Goal: Navigation & Orientation: Find specific page/section

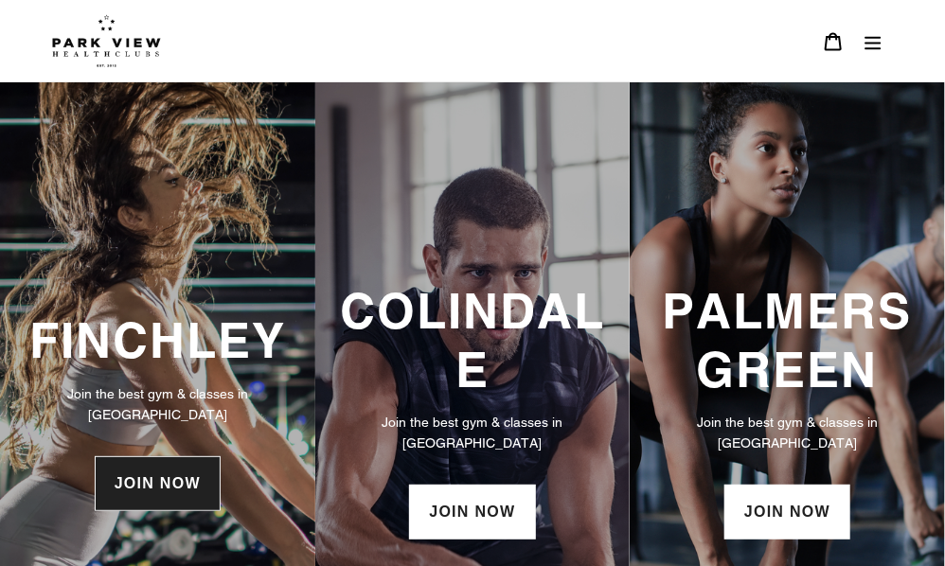
click at [143, 220] on link "JOIN NOW" at bounding box center [158, 483] width 126 height 55
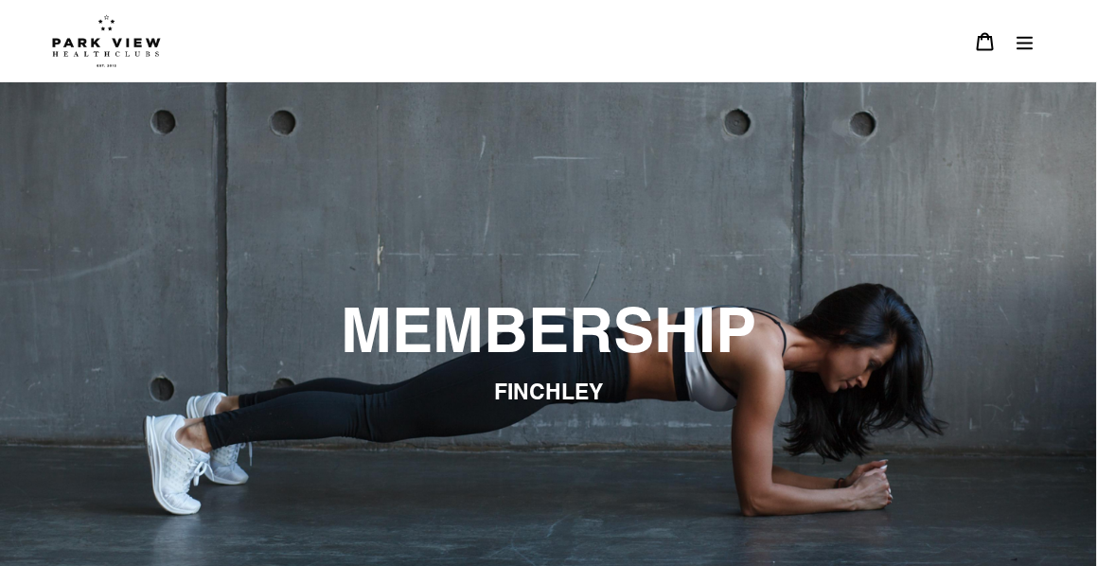
click at [944, 44] on icon "Menu" at bounding box center [1026, 42] width 16 height 13
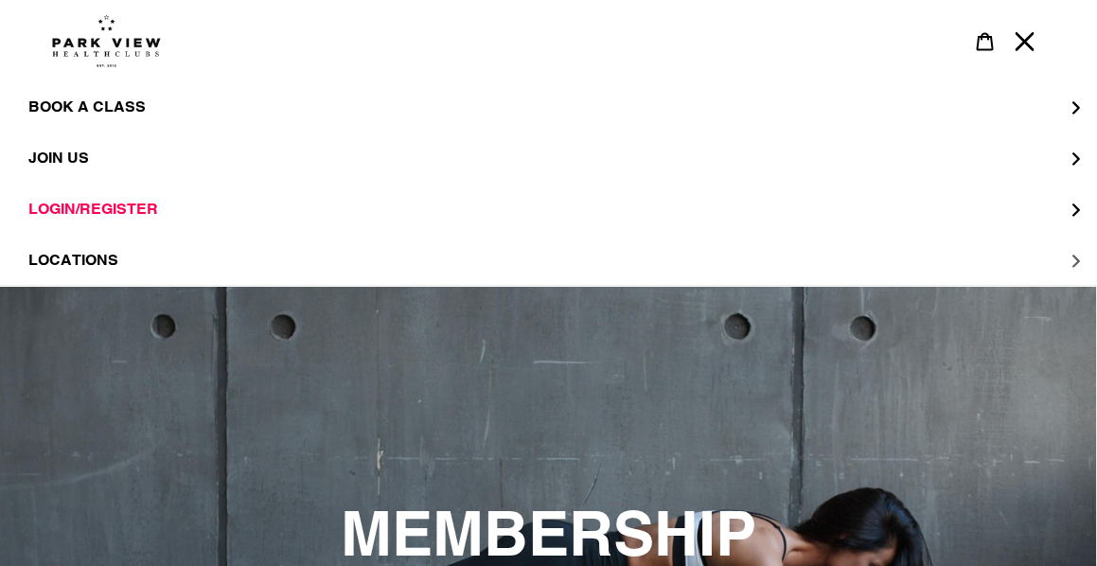
click at [78, 260] on span "LOCATIONS" at bounding box center [73, 260] width 90 height 19
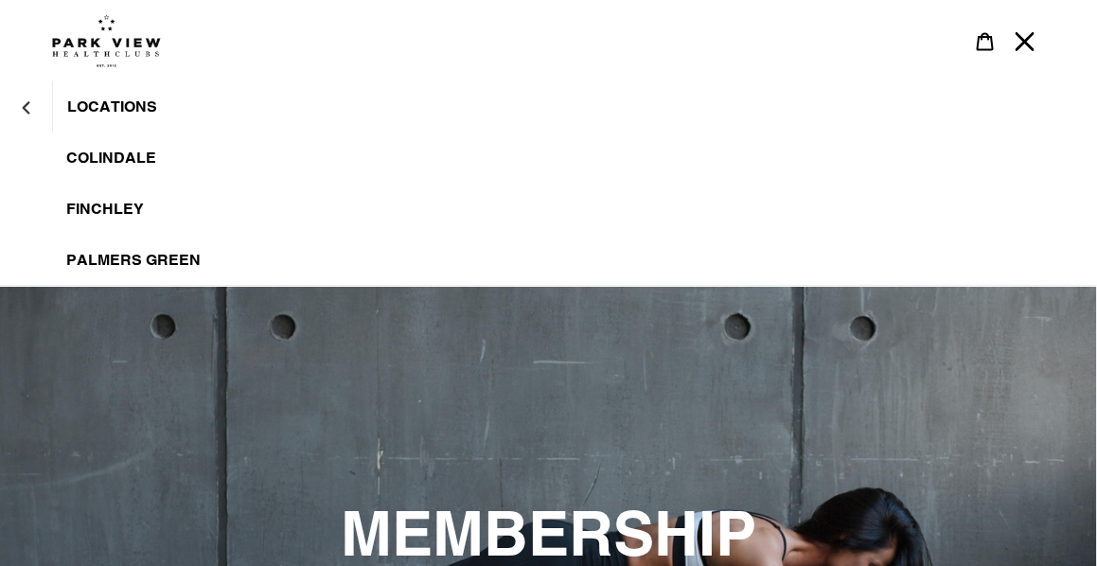
click at [134, 207] on span "Finchley" at bounding box center [105, 209] width 78 height 19
